Goal: Check status: Check status

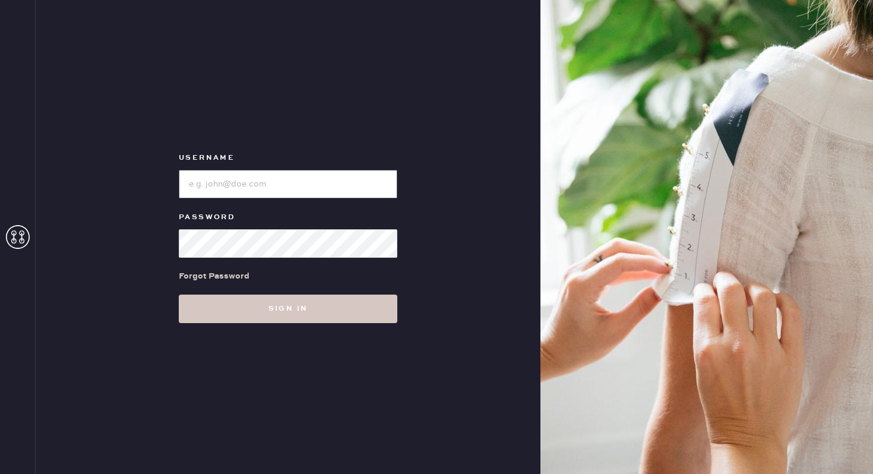
click at [228, 176] on input "loginName" at bounding box center [288, 184] width 219 height 29
click at [244, 191] on input "loginName" at bounding box center [288, 184] width 219 height 29
type input "reformationwilliamsburg"
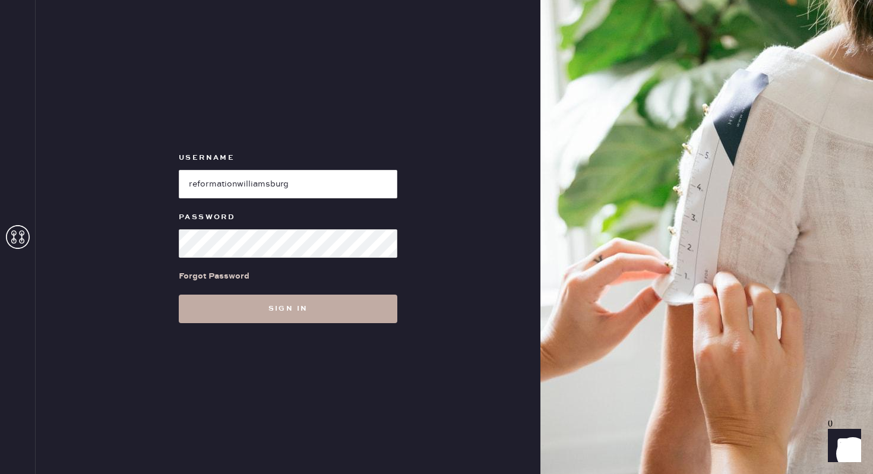
click at [248, 310] on button "Sign in" at bounding box center [288, 309] width 219 height 29
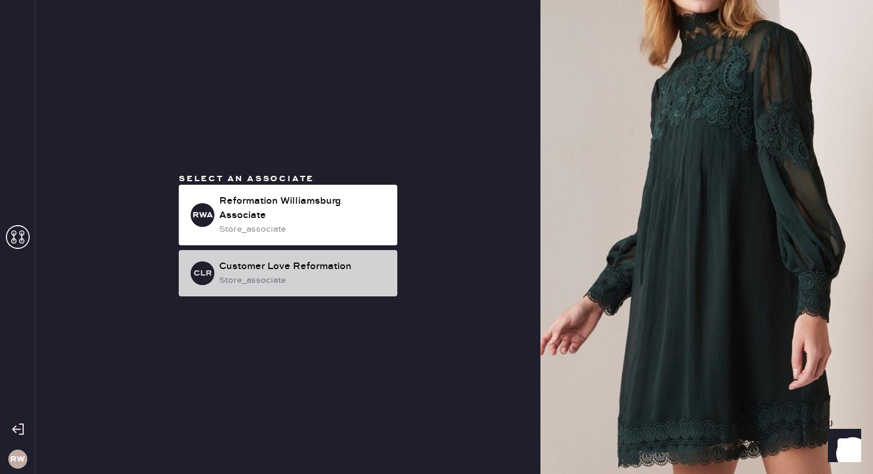
click at [305, 276] on div "store_associate" at bounding box center [303, 280] width 169 height 13
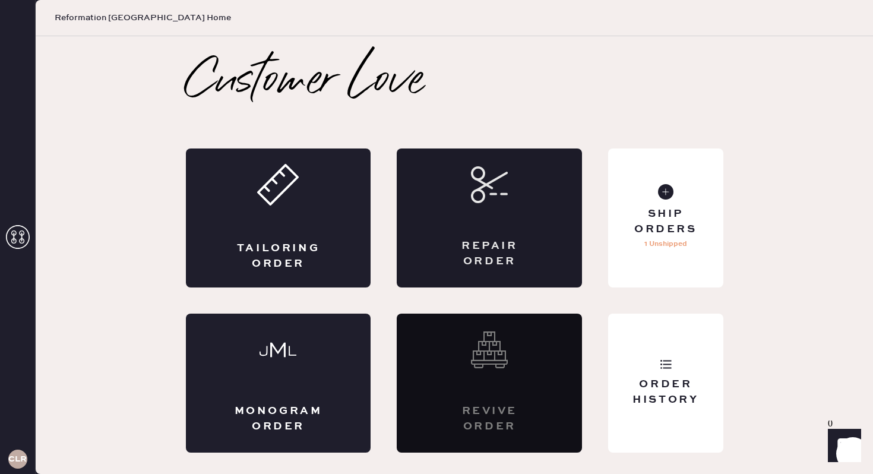
click at [477, 185] on icon at bounding box center [489, 184] width 37 height 37
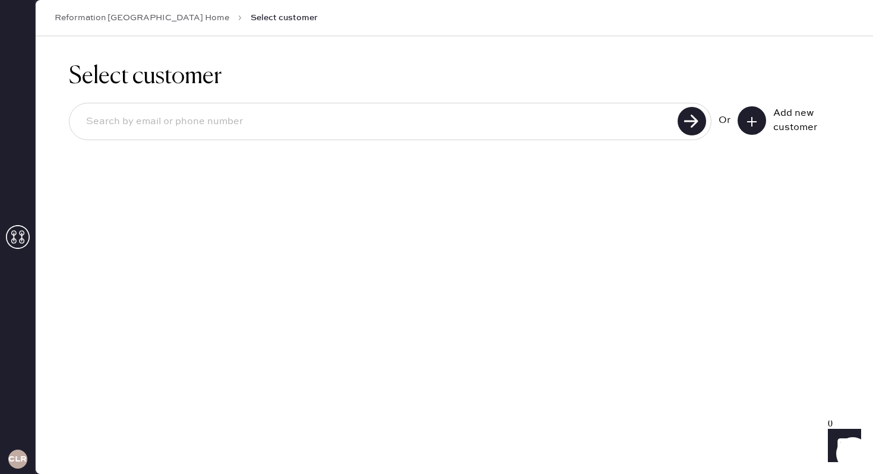
click at [176, 112] on input at bounding box center [376, 121] width 598 height 27
type input "[EMAIL_ADDRESS][DOMAIN_NAME]"
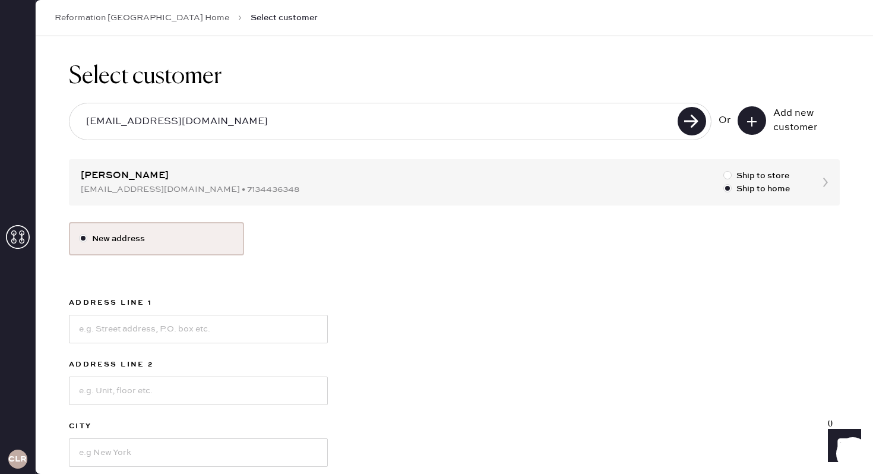
click at [554, 184] on div "Select customer [EMAIL_ADDRESS][DOMAIN_NAME] Or Add new customer [PERSON_NAME] …" at bounding box center [455, 316] width 838 height 561
click at [124, 125] on input "[EMAIL_ADDRESS][DOMAIN_NAME]" at bounding box center [376, 121] width 598 height 27
click at [198, 122] on input "[EMAIL_ADDRESS][DOMAIN_NAME]" at bounding box center [376, 121] width 598 height 27
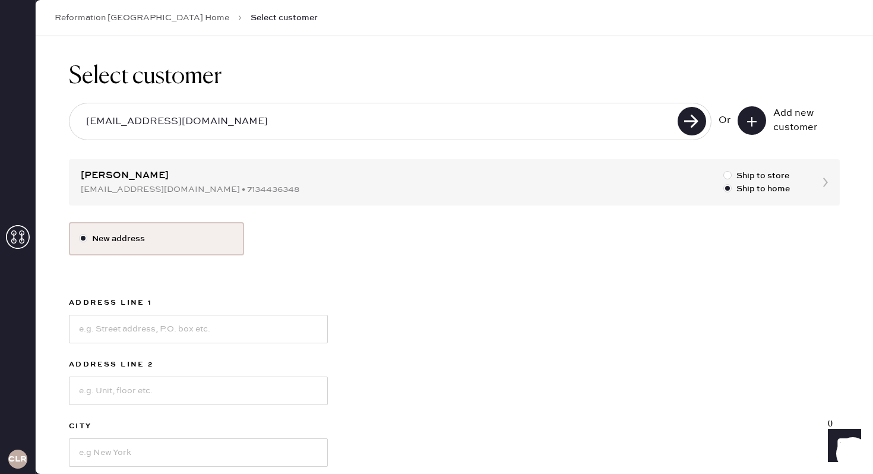
click at [146, 115] on input "[EMAIL_ADDRESS][DOMAIN_NAME]" at bounding box center [376, 121] width 598 height 27
click at [161, 17] on link "Reformation [GEOGRAPHIC_DATA] Home" at bounding box center [142, 18] width 175 height 12
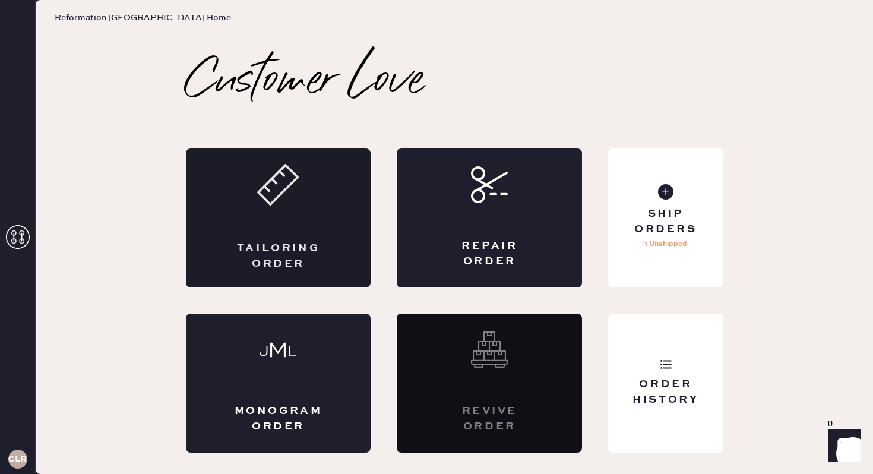
click at [288, 222] on div "Tailoring Order" at bounding box center [278, 218] width 185 height 139
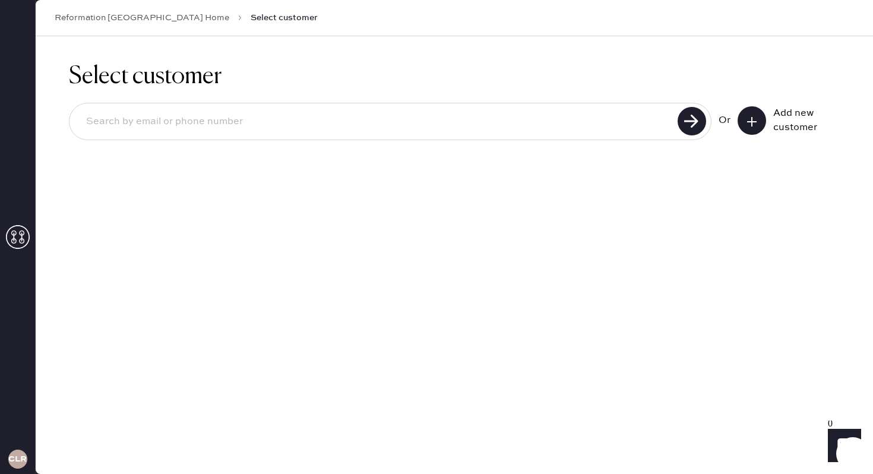
click at [200, 129] on input at bounding box center [376, 121] width 598 height 27
paste input "[EMAIL_ADDRESS][DOMAIN_NAME]"
type input "[EMAIL_ADDRESS][DOMAIN_NAME]"
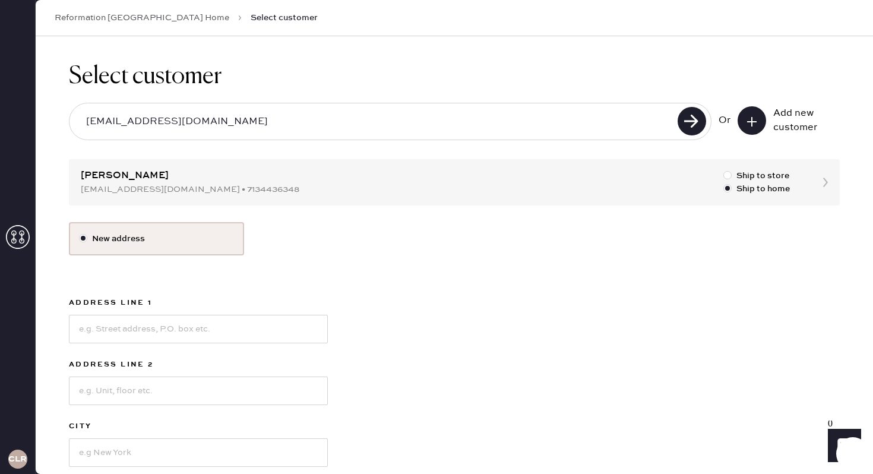
click at [301, 175] on div "Select customer [EMAIL_ADDRESS][DOMAIN_NAME] Or Add new customer [PERSON_NAME] …" at bounding box center [455, 316] width 838 height 561
click at [100, 171] on div "Select customer [EMAIL_ADDRESS][DOMAIN_NAME] Or Add new customer [PERSON_NAME] …" at bounding box center [455, 316] width 838 height 561
click at [154, 14] on link "Reformation [GEOGRAPHIC_DATA] Home" at bounding box center [142, 18] width 175 height 12
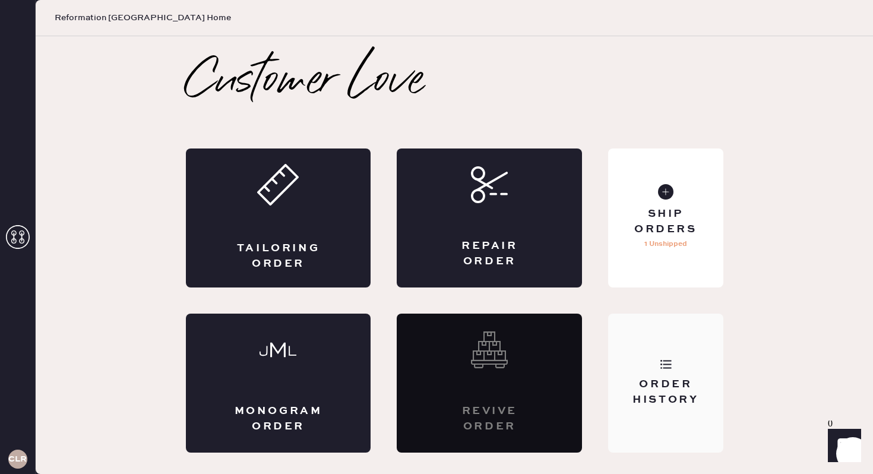
click at [658, 345] on div "Order History" at bounding box center [665, 383] width 115 height 139
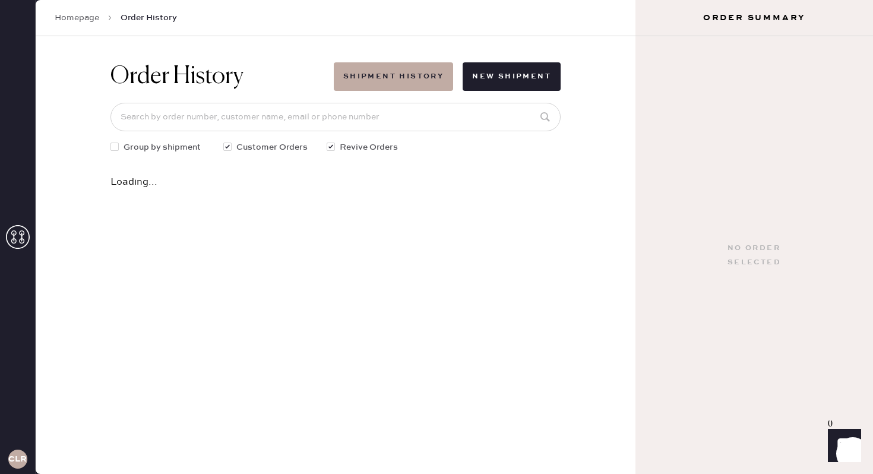
click at [658, 345] on div "No order selected" at bounding box center [755, 255] width 238 height 438
click at [197, 127] on input at bounding box center [336, 117] width 450 height 29
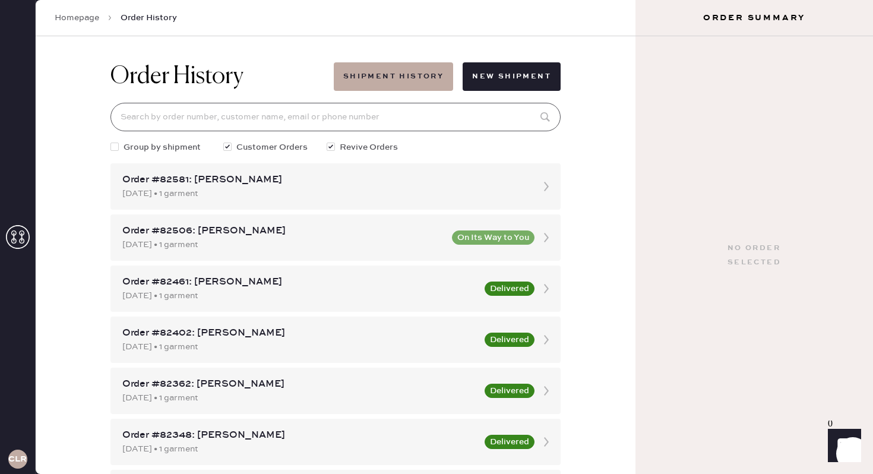
paste input "[EMAIL_ADDRESS][DOMAIN_NAME]"
type input "[EMAIL_ADDRESS][DOMAIN_NAME]"
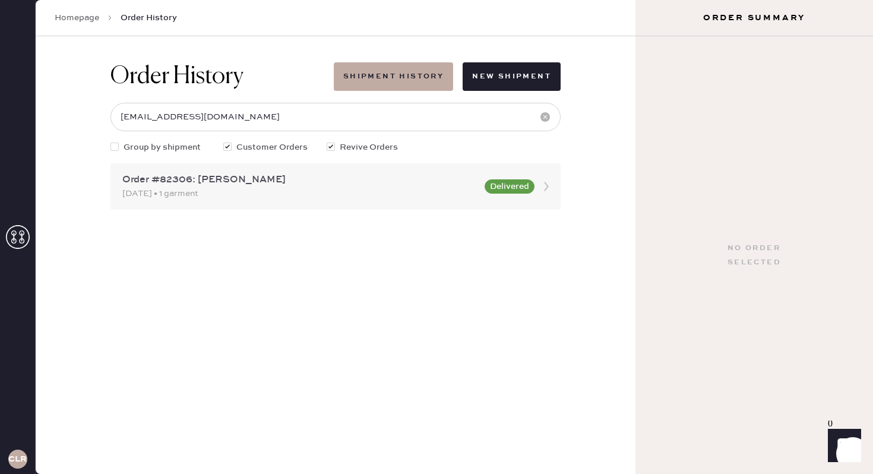
click at [284, 190] on div "[DATE] • 1 garment" at bounding box center [299, 193] width 355 height 13
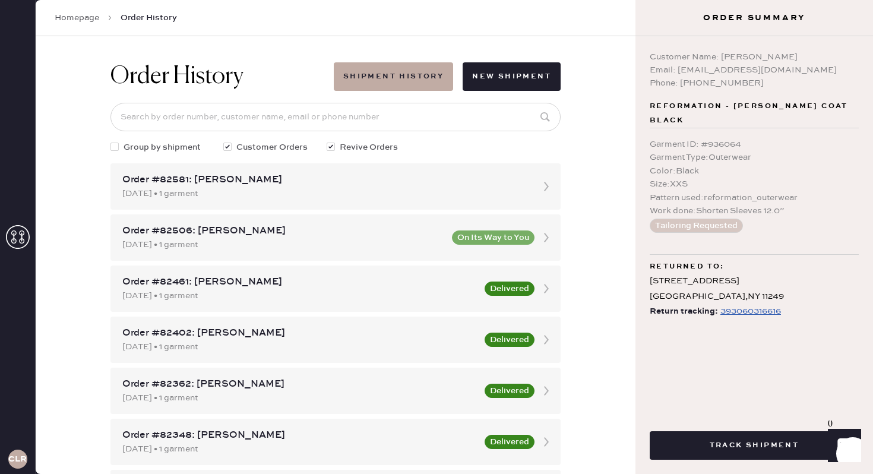
click at [741, 304] on div "393060316616" at bounding box center [751, 311] width 61 height 14
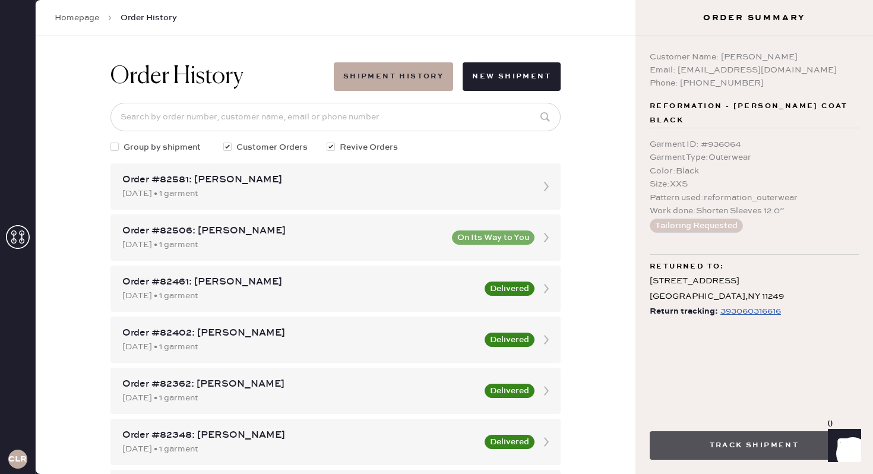
click at [772, 449] on button "Track Shipment" at bounding box center [754, 445] width 209 height 29
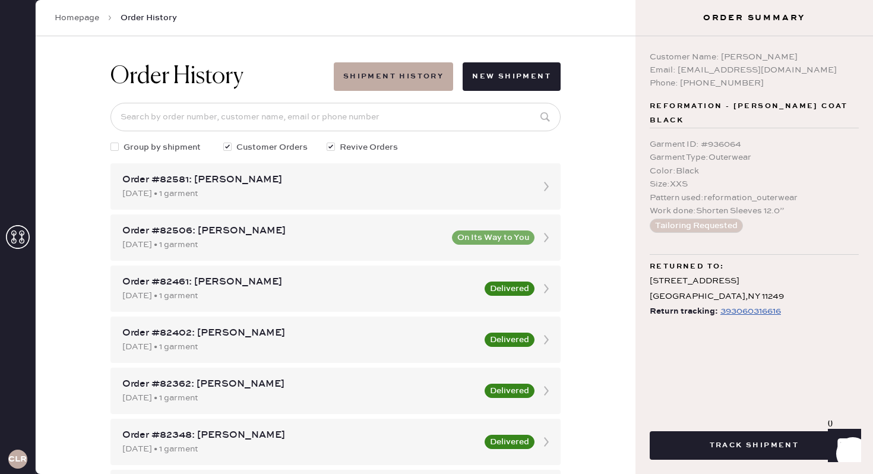
click at [741, 304] on div "393060316616" at bounding box center [751, 311] width 61 height 14
click at [767, 73] on div "Email: [EMAIL_ADDRESS][DOMAIN_NAME]" at bounding box center [754, 70] width 209 height 13
click at [21, 225] on icon at bounding box center [18, 237] width 24 height 24
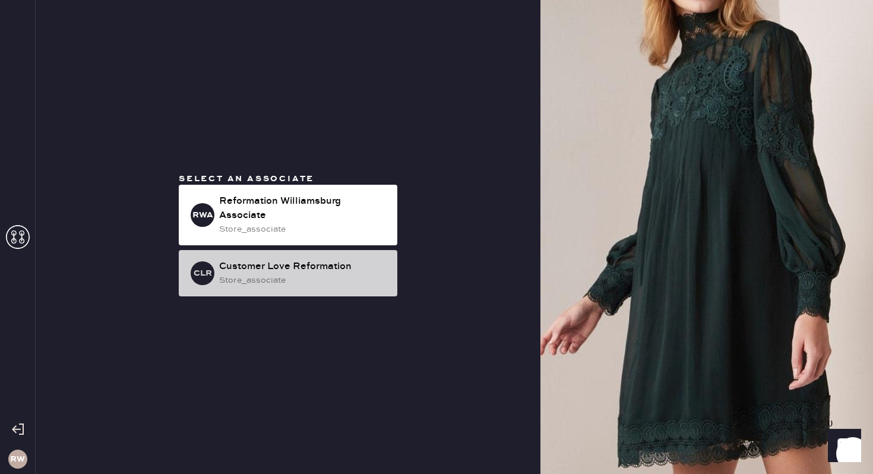
click at [226, 274] on div "store_associate" at bounding box center [303, 280] width 169 height 13
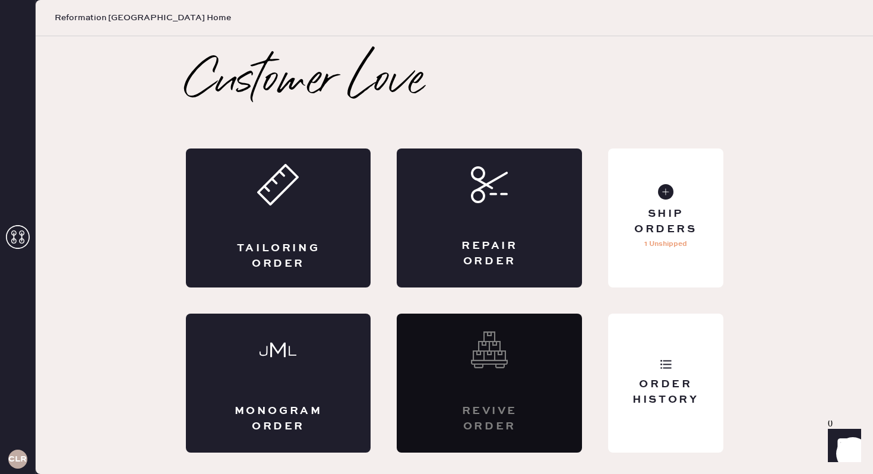
click at [444, 366] on div "Revive order" at bounding box center [489, 383] width 185 height 139
click at [482, 376] on div "Revive order" at bounding box center [489, 383] width 185 height 139
click at [683, 360] on div "Order History" at bounding box center [665, 383] width 115 height 139
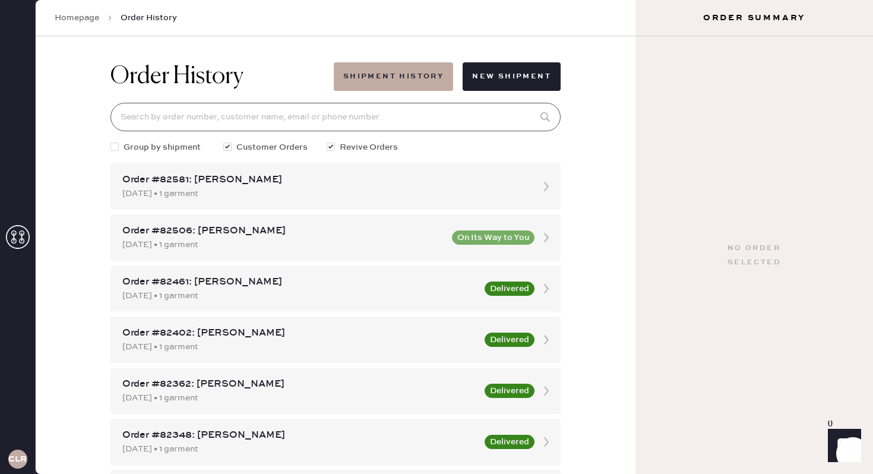
click at [403, 105] on input at bounding box center [336, 117] width 450 height 29
paste input "[EMAIL_ADDRESS][DOMAIN_NAME]"
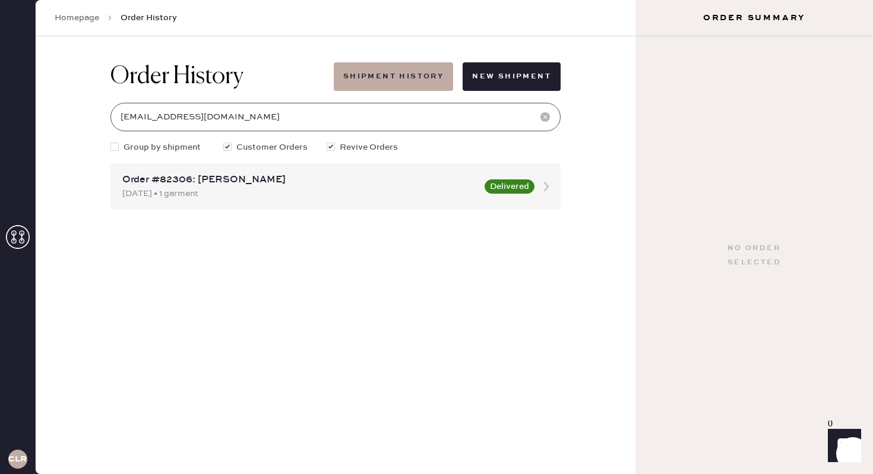
type input "[EMAIL_ADDRESS][DOMAIN_NAME]"
click at [550, 184] on icon at bounding box center [547, 187] width 24 height 24
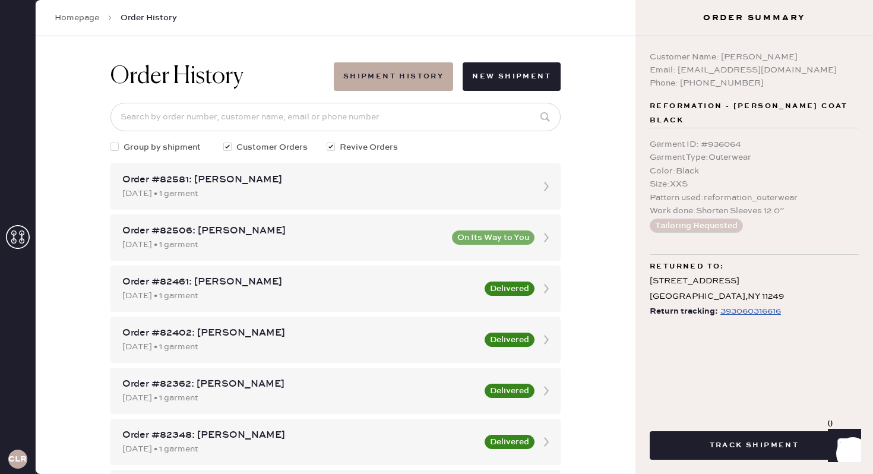
click at [798, 191] on div "Pattern used : reformation_outerwear" at bounding box center [754, 197] width 209 height 13
click at [192, 118] on input at bounding box center [336, 117] width 450 height 29
type input "s"
